Goal: Navigation & Orientation: Find specific page/section

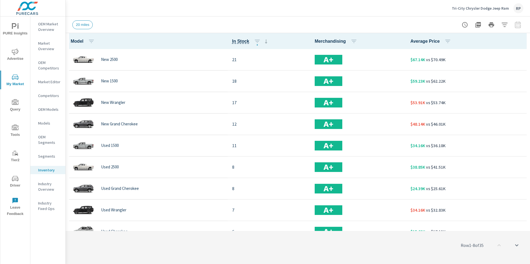
scroll to position [0, 0]
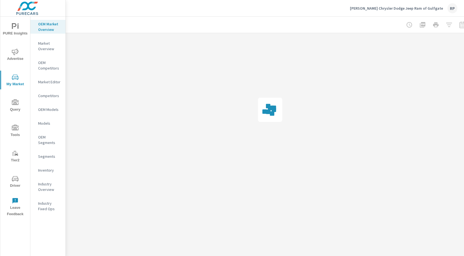
click at [50, 83] on p "Market Editor" at bounding box center [49, 82] width 23 height 6
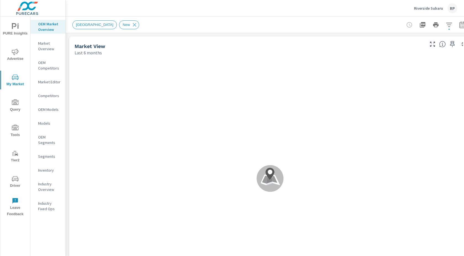
scroll to position [0, 0]
click at [16, 180] on icon "nav menu" at bounding box center [15, 179] width 7 height 7
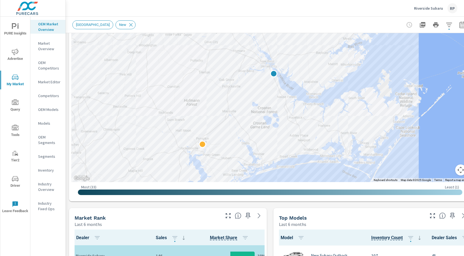
scroll to position [101, 0]
